Goal: Information Seeking & Learning: Learn about a topic

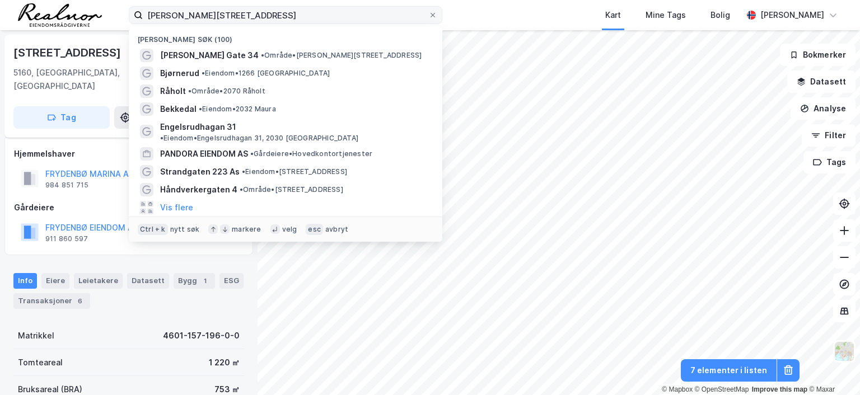
scroll to position [77, 0]
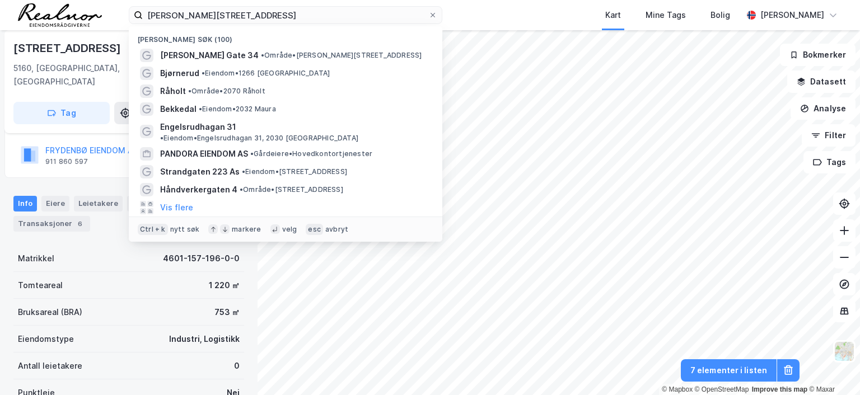
drag, startPoint x: 244, startPoint y: 13, endPoint x: 57, endPoint y: 8, distance: 187.1
click at [57, 8] on div "[PERSON_NAME][STREET_ADDRESS] Nylige søk (100) [PERSON_NAME] Gate 34 • Område •…" at bounding box center [430, 15] width 860 height 30
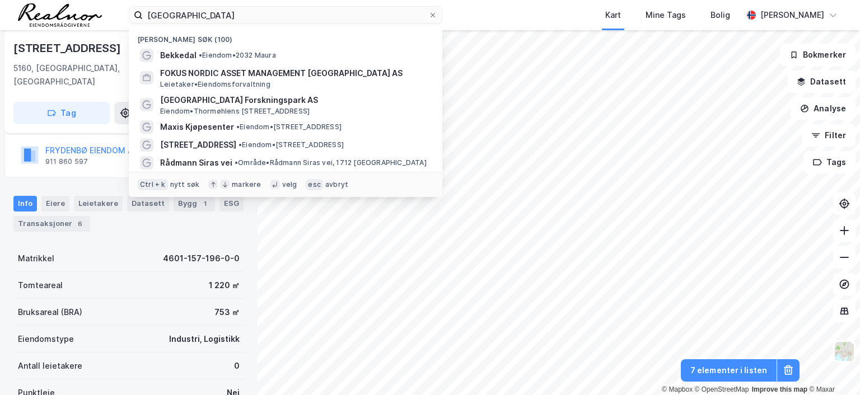
type input "[GEOGRAPHIC_DATA]"
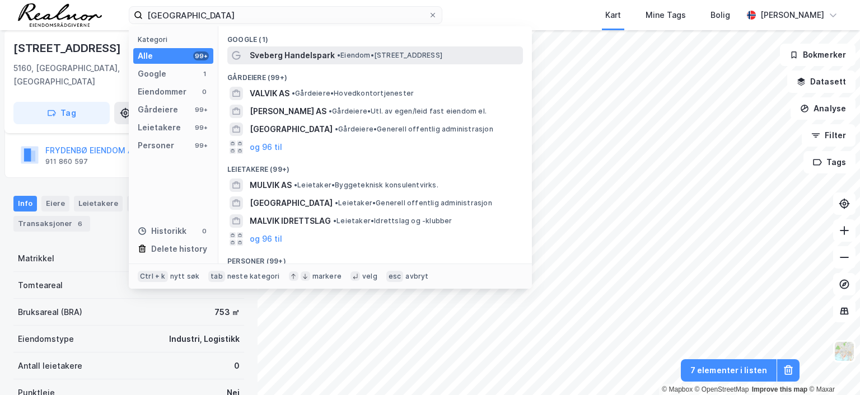
click at [390, 53] on span "• Eiendom • [STREET_ADDRESS]" at bounding box center [389, 55] width 105 height 9
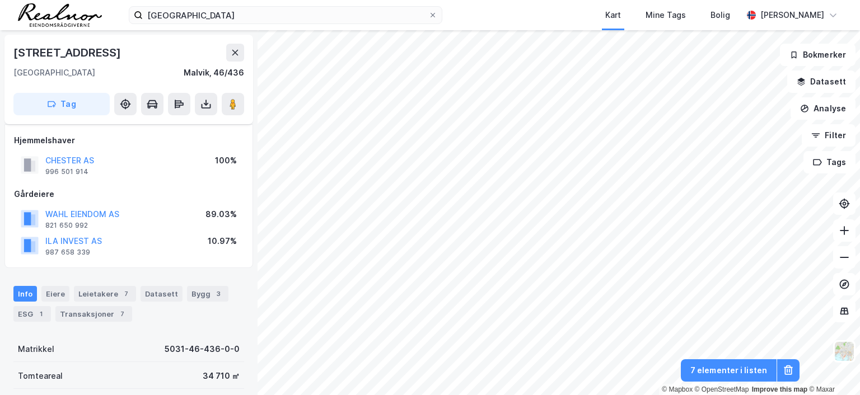
scroll to position [77, 0]
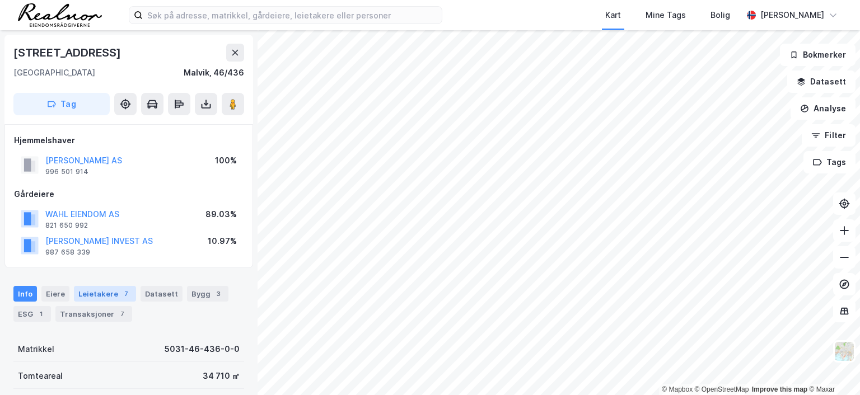
click at [83, 294] on div "Leietakere 7" at bounding box center [105, 294] width 62 height 16
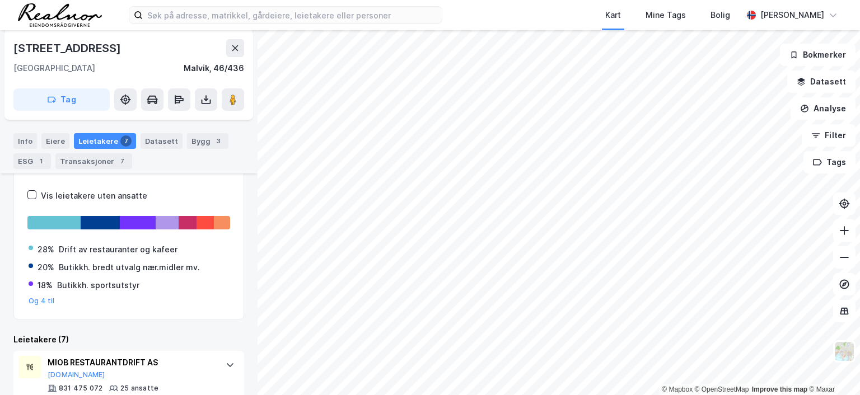
scroll to position [131, 0]
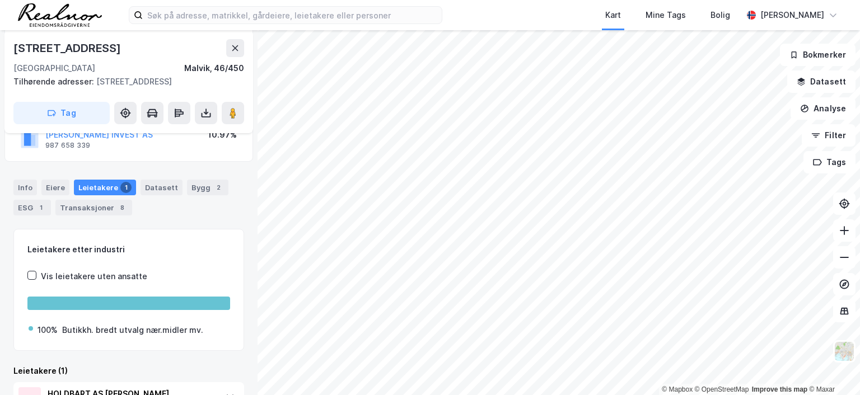
scroll to position [64, 0]
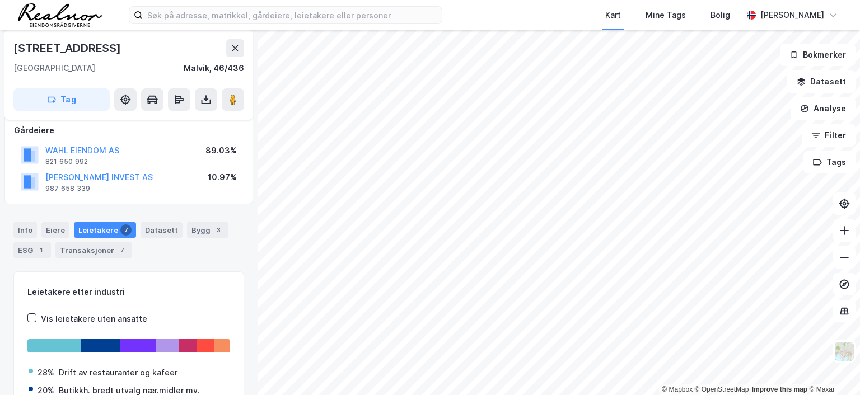
scroll to position [64, 0]
click at [235, 100] on image at bounding box center [233, 99] width 7 height 11
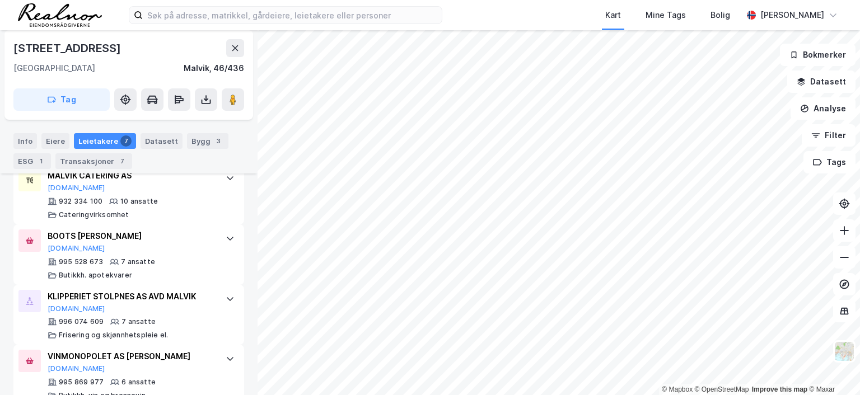
scroll to position [579, 0]
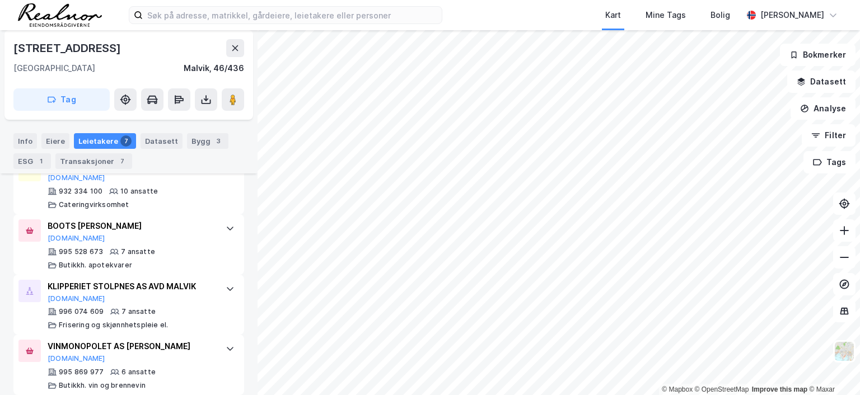
click at [136, 52] on div "[STREET_ADDRESS]" at bounding box center [128, 48] width 231 height 18
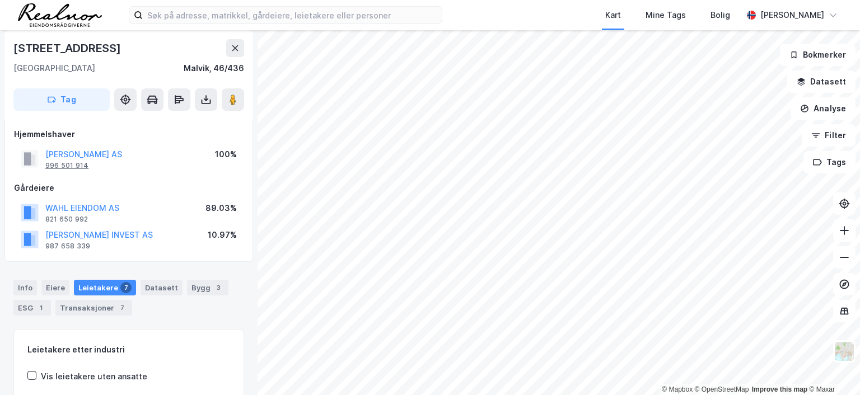
scroll to position [0, 0]
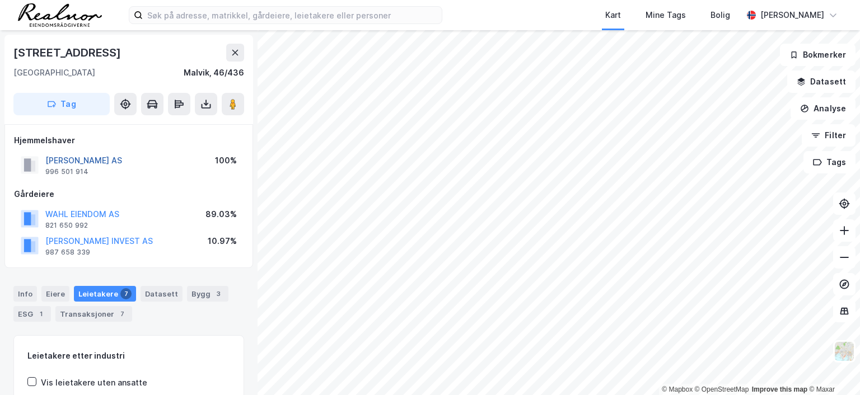
click at [0, 0] on button "[PERSON_NAME] AS" at bounding box center [0, 0] width 0 height 0
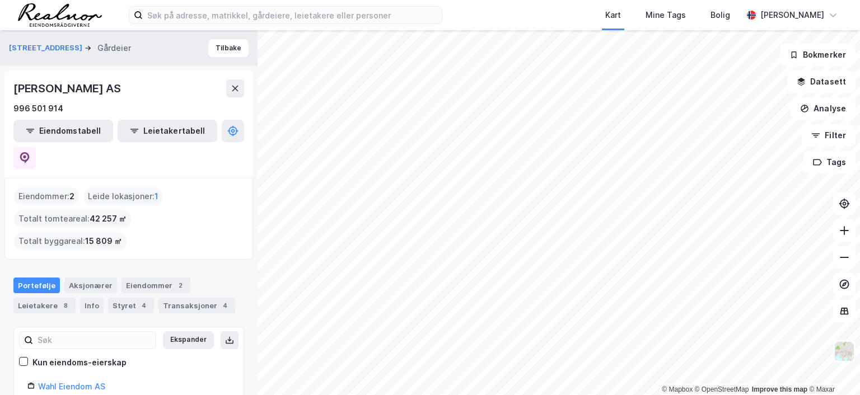
scroll to position [56, 0]
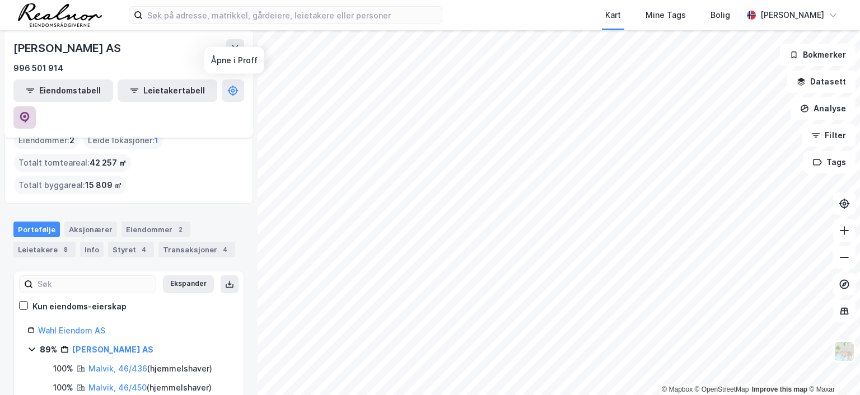
click at [30, 112] on icon at bounding box center [24, 117] width 11 height 11
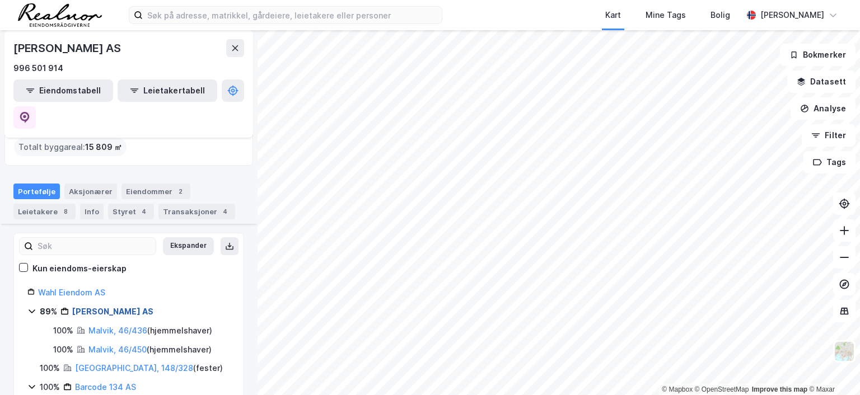
scroll to position [112, 0]
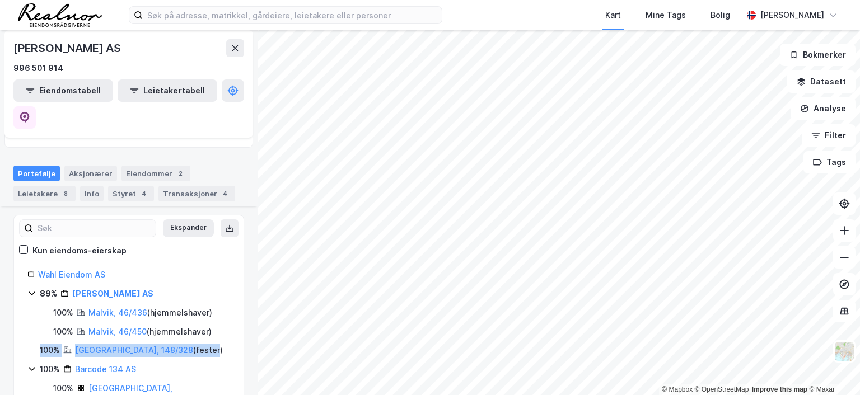
drag, startPoint x: 155, startPoint y: 301, endPoint x: 30, endPoint y: 297, distance: 124.4
click at [30, 344] on div "100% [GEOGRAPHIC_DATA], 148/328 ( fester )" at bounding box center [128, 350] width 203 height 13
click at [165, 344] on div "100% [GEOGRAPHIC_DATA], 148/328 ( fester )" at bounding box center [135, 350] width 190 height 13
click at [30, 112] on icon at bounding box center [24, 117] width 11 height 11
click at [44, 186] on div "Leietakere 8" at bounding box center [44, 194] width 62 height 16
